Goal: Ask a question

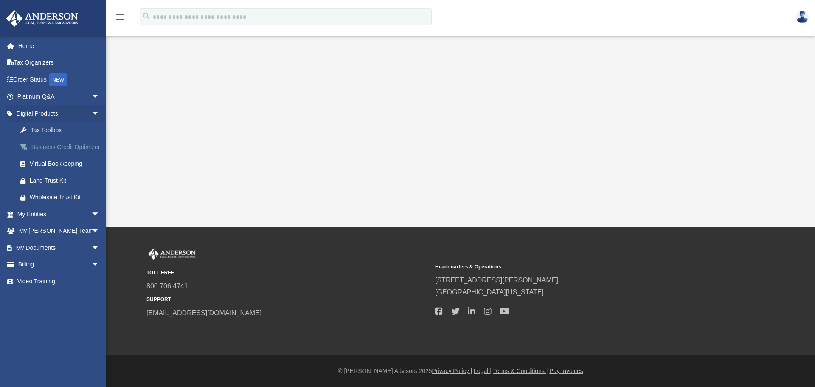
click at [47, 148] on div "Business Credit Optimizer" at bounding box center [66, 147] width 72 height 11
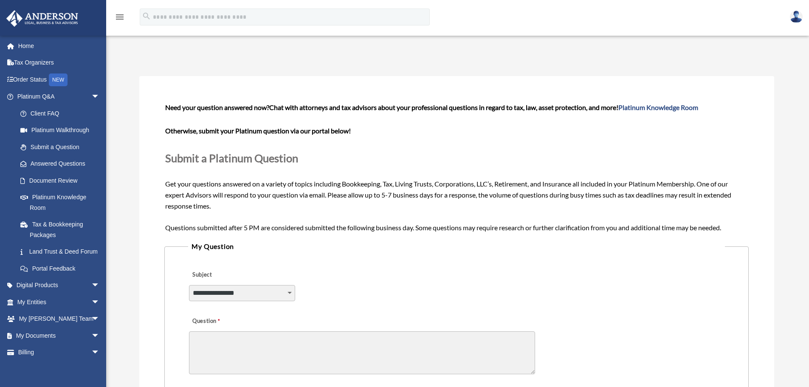
click at [293, 293] on select "**********" at bounding box center [242, 293] width 106 height 16
click at [322, 276] on div "**********" at bounding box center [456, 287] width 536 height 46
